Goal: Use online tool/utility: Utilize a website feature to perform a specific function

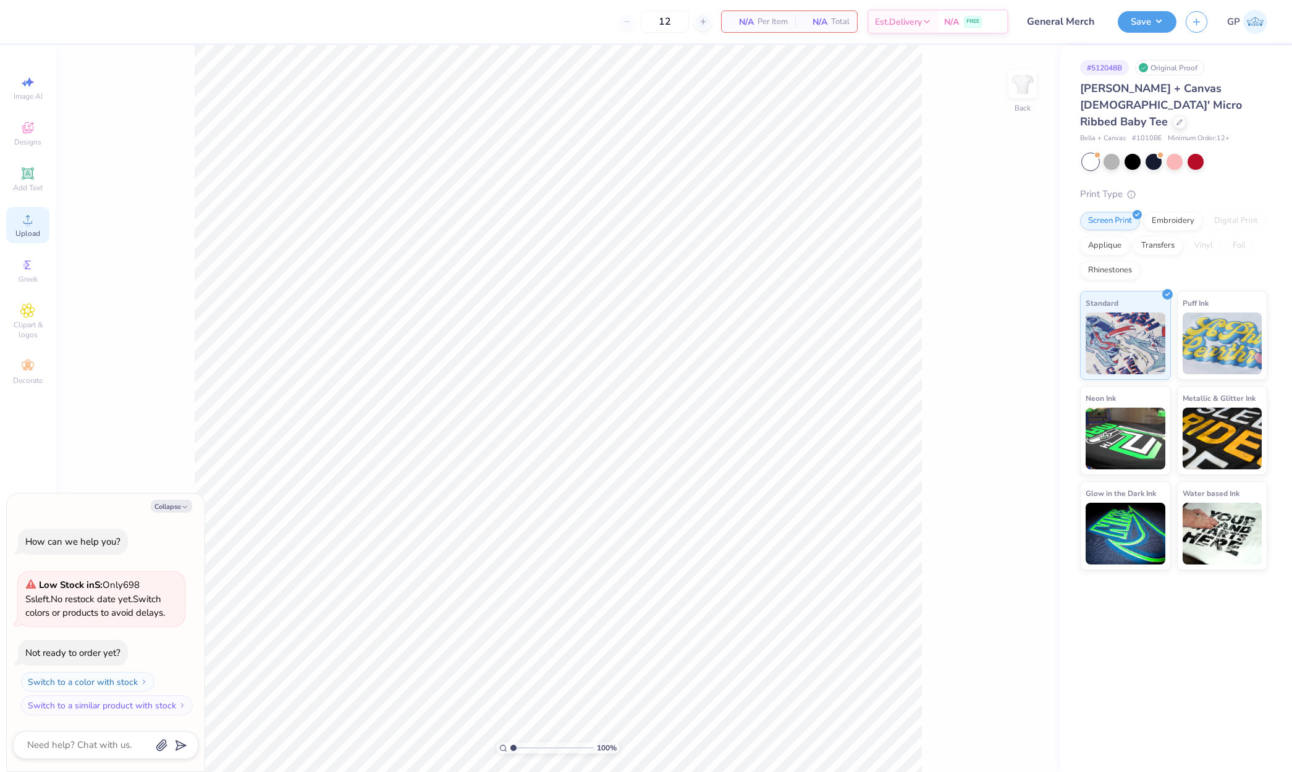
click at [29, 229] on span "Upload" at bounding box center [27, 234] width 25 height 10
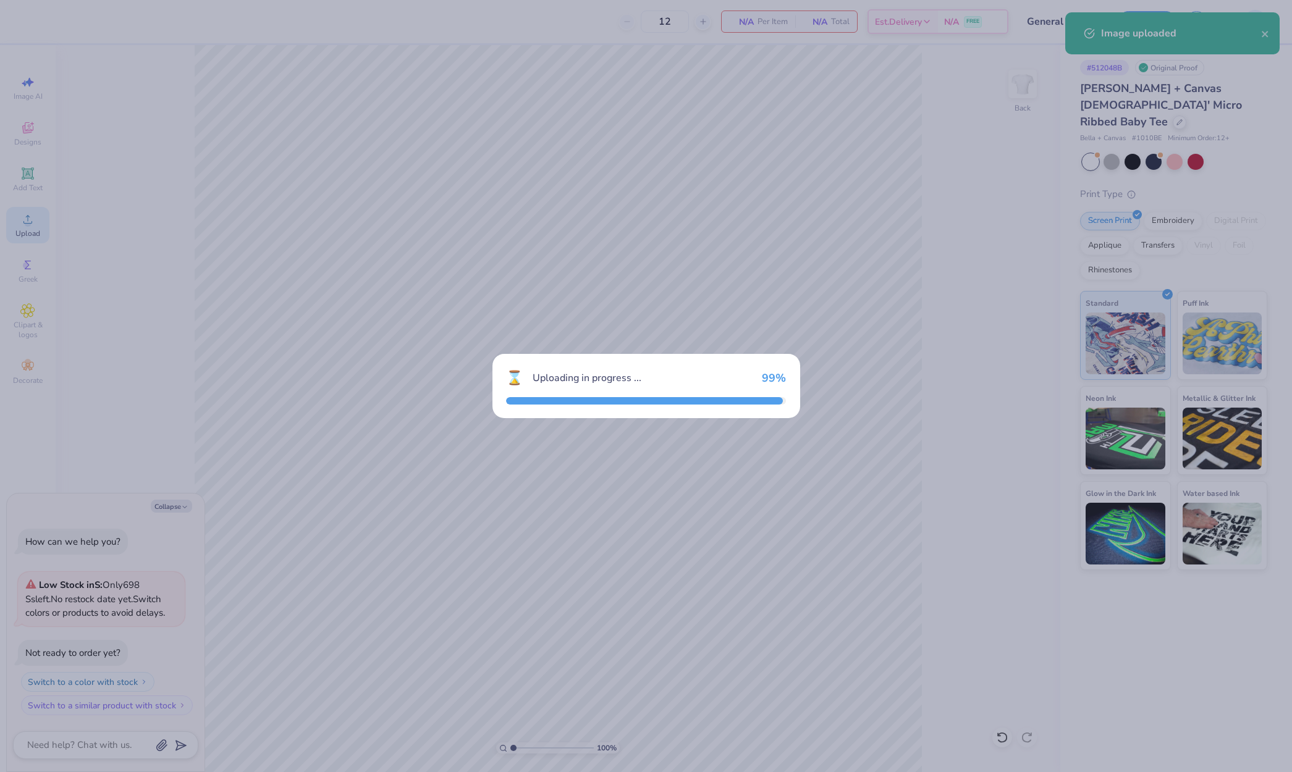
type textarea "x"
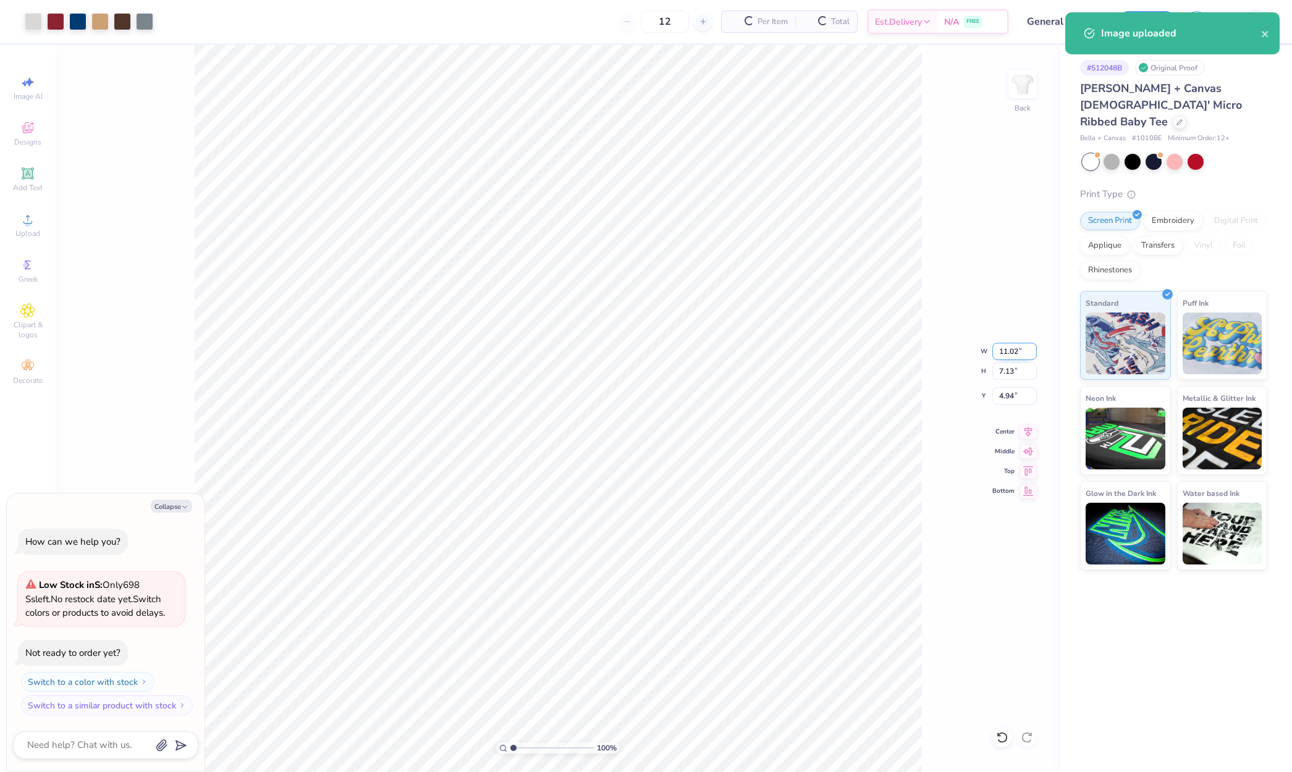
click at [1009, 353] on input "11.02" at bounding box center [1014, 351] width 44 height 17
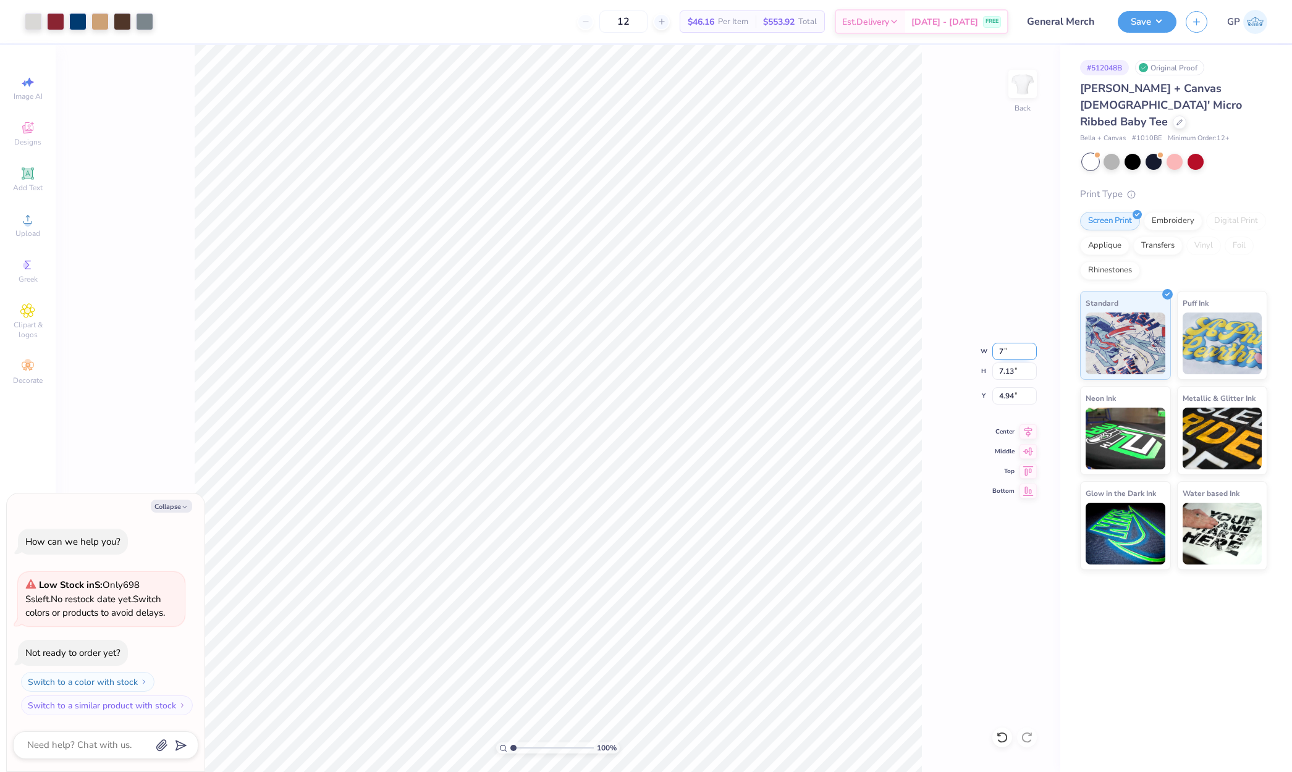
type input "7"
type textarea "x"
type input "7.00"
type input "4.53"
click at [1012, 398] on input "6.24" at bounding box center [1014, 395] width 44 height 17
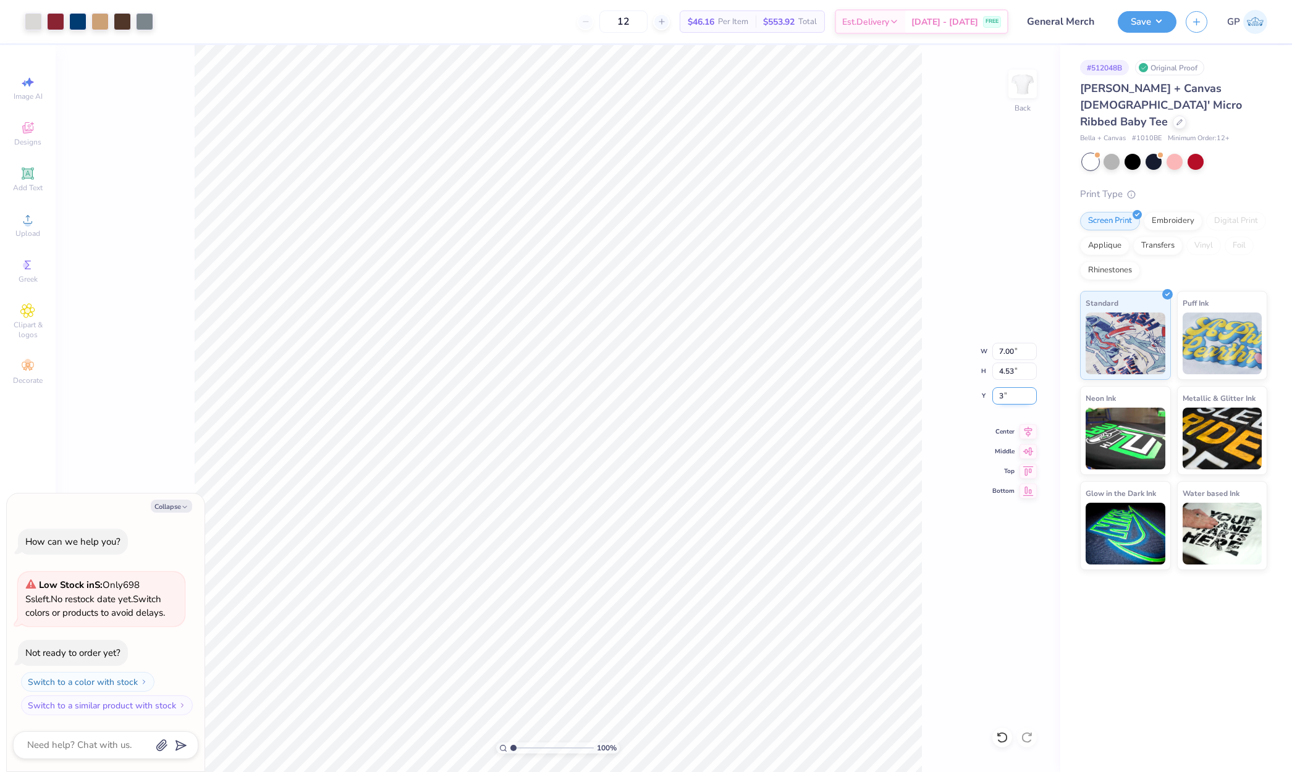
type input "3"
type textarea "x"
type input "2.5"
type textarea "x"
type input "2.50"
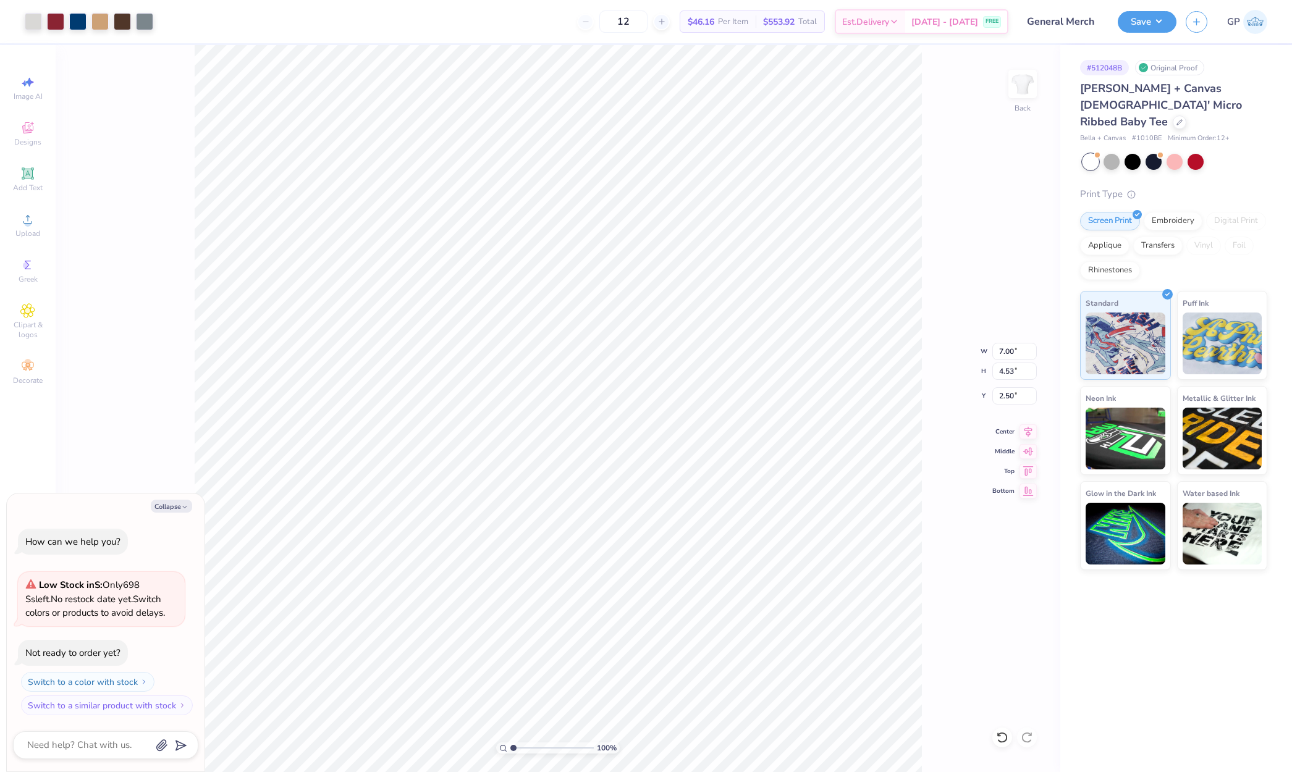
click at [937, 259] on div "100 % Back W 7.00 7.00 " H 4.53 4.53 " Y 2.50 2.50 " Center Middle Top Bottom" at bounding box center [558, 408] width 1005 height 727
type textarea "x"
type input "2.52"
type textarea "x"
type input "3.00"
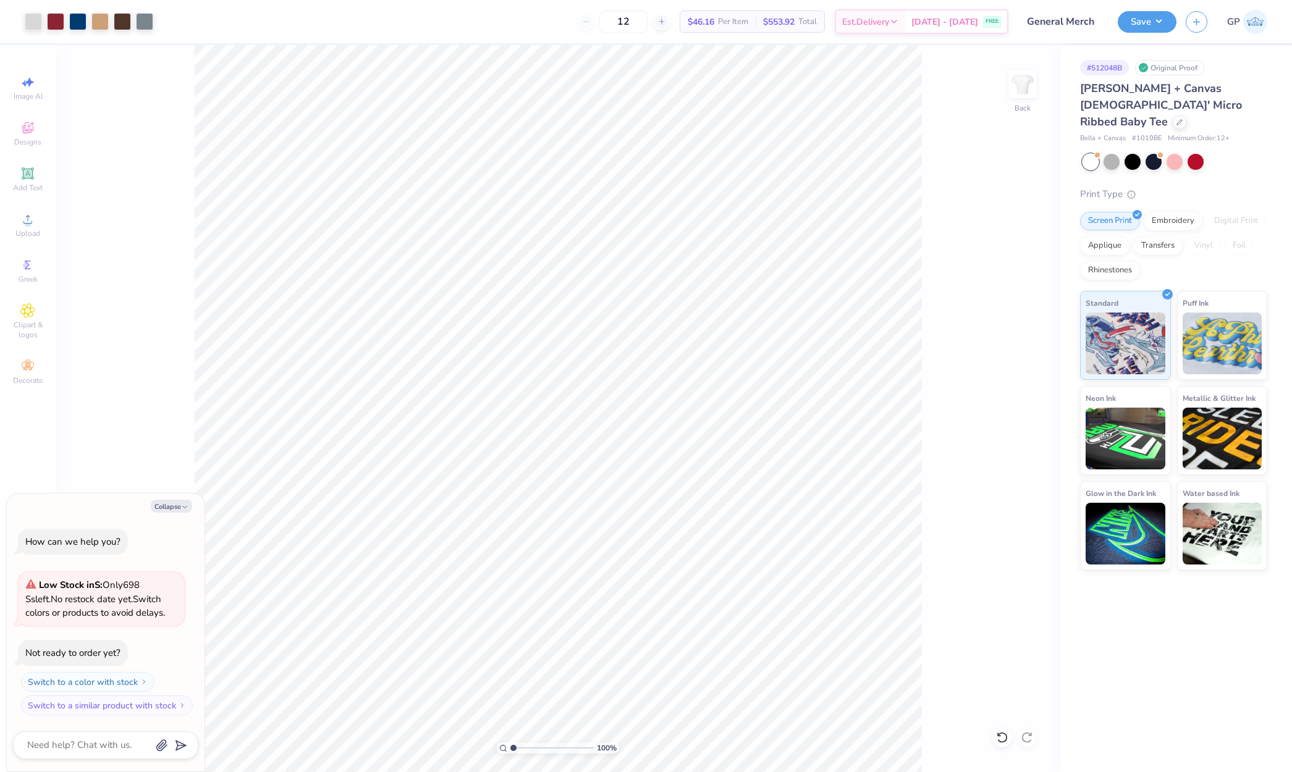
type textarea "x"
click at [1003, 394] on input "3.00" at bounding box center [1014, 395] width 44 height 17
type input "2.5"
type textarea "x"
type input "2.50"
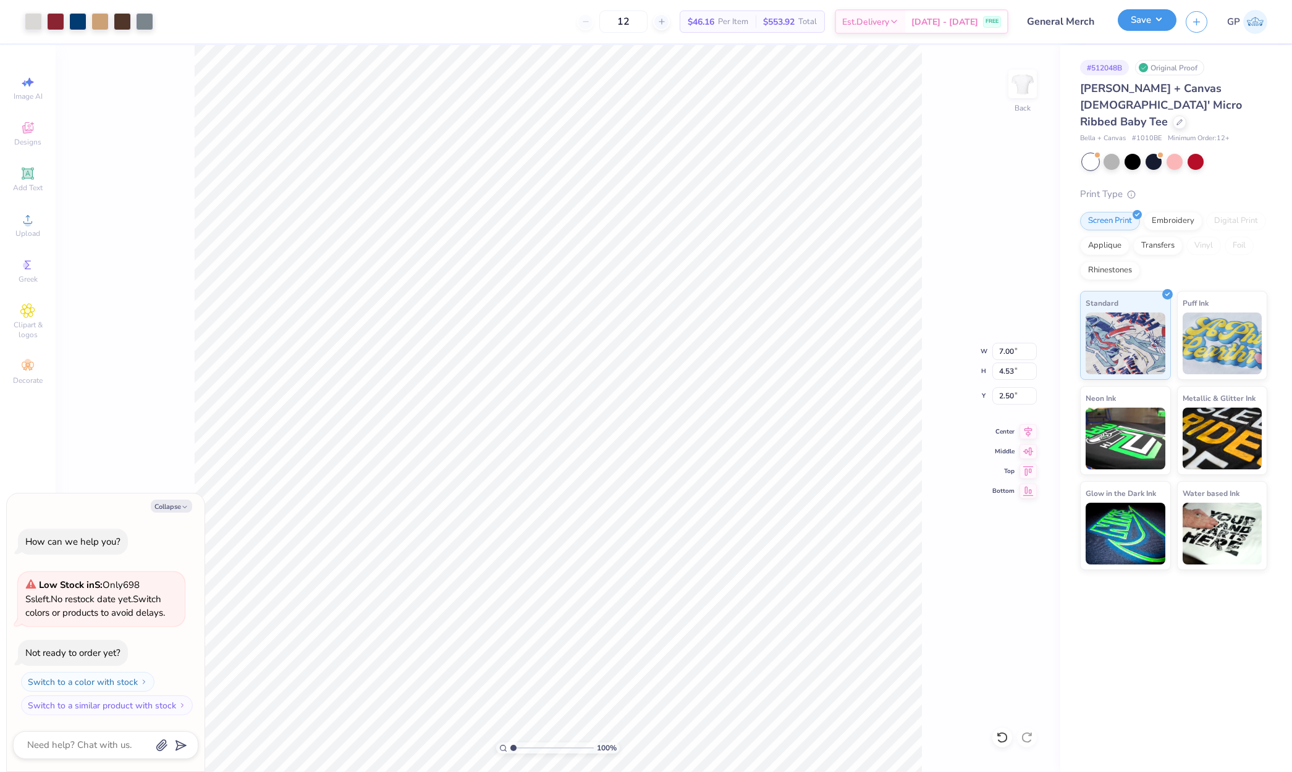
click at [1149, 26] on button "Save" at bounding box center [1147, 20] width 59 height 22
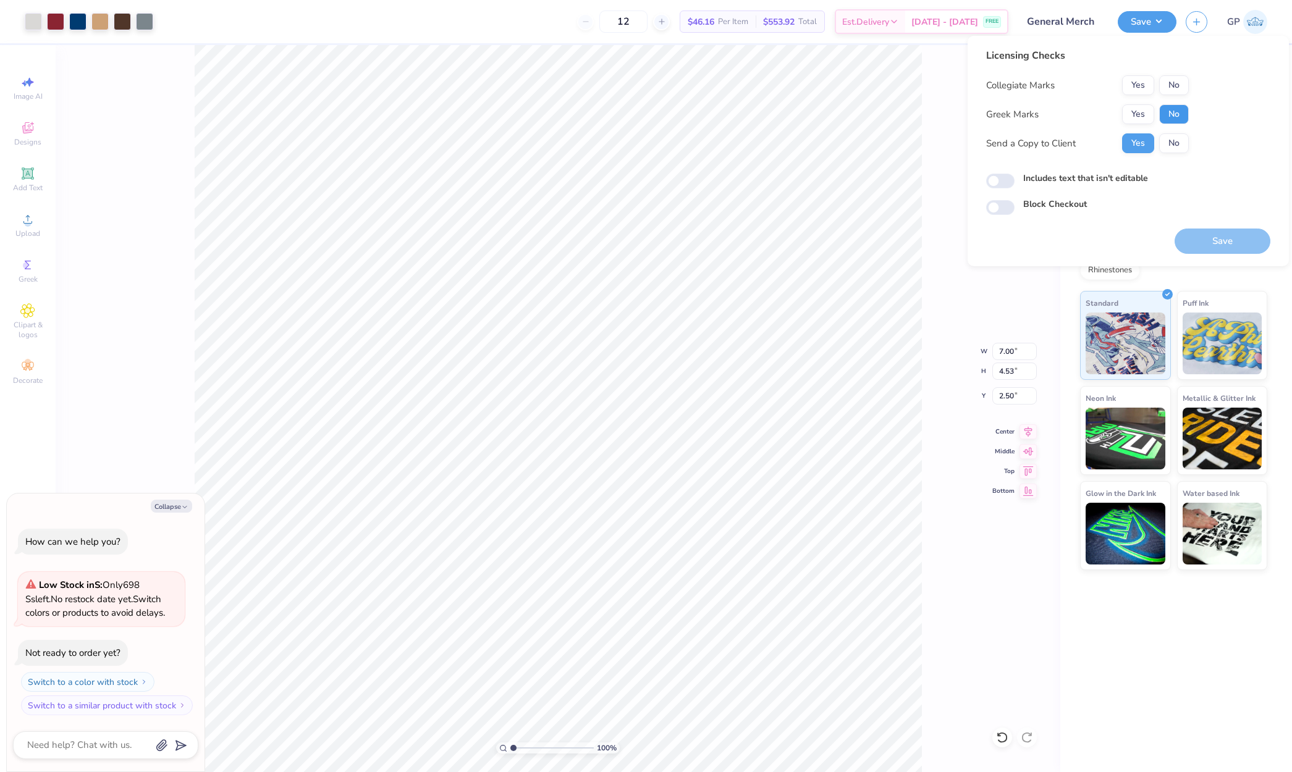
click at [1183, 116] on button "No" at bounding box center [1174, 114] width 30 height 20
click at [1180, 80] on button "No" at bounding box center [1174, 85] width 30 height 20
type textarea "x"
click at [1002, 179] on input "Includes text that isn't editable" at bounding box center [1000, 181] width 28 height 15
checkbox input "true"
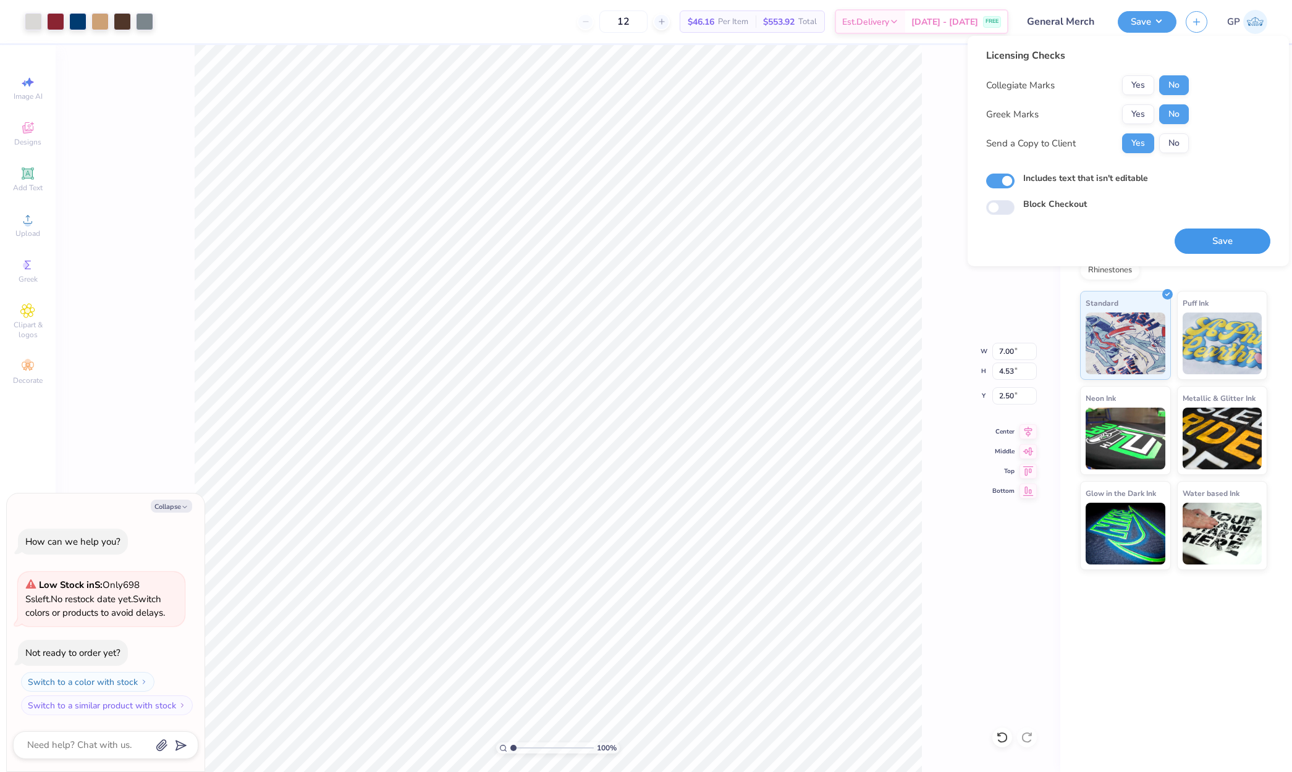
click at [1191, 240] on button "Save" at bounding box center [1223, 241] width 96 height 25
type textarea "x"
